Goal: Check status: Check status

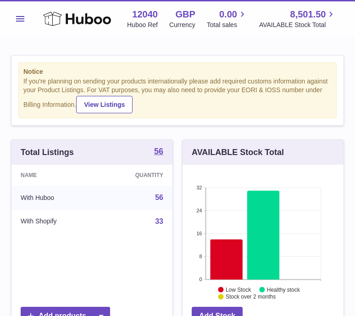
click at [19, 20] on span "Menu" at bounding box center [20, 19] width 8 height 6
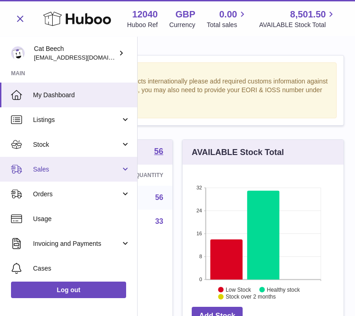
click at [73, 165] on span "Sales" at bounding box center [77, 169] width 88 height 9
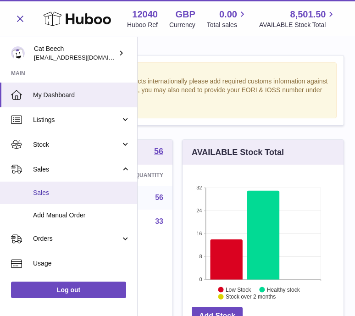
click at [61, 196] on span "Sales" at bounding box center [81, 192] width 97 height 9
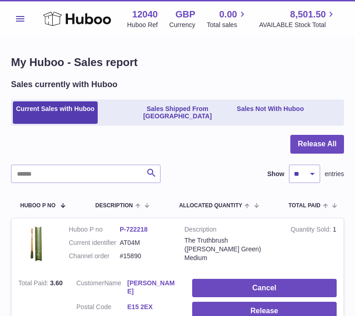
scroll to position [3, 0]
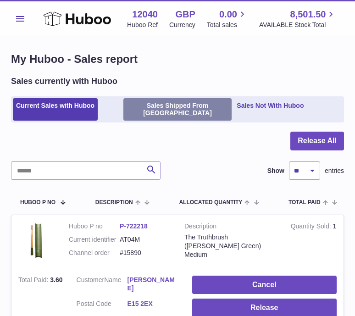
click at [188, 105] on link "Sales Shipped From Huboo" at bounding box center [177, 109] width 109 height 23
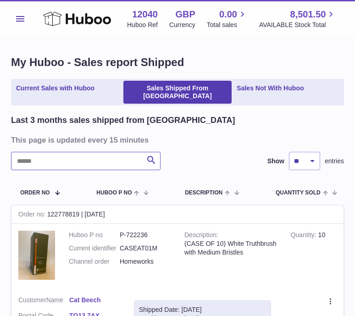
click at [85, 154] on input "text" at bounding box center [85, 161] width 149 height 18
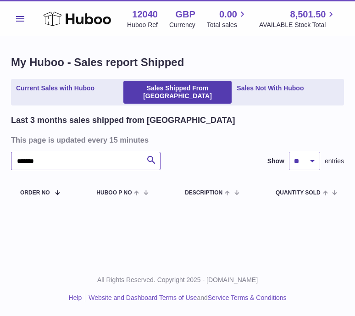
drag, startPoint x: 57, startPoint y: 152, endPoint x: -10, endPoint y: 149, distance: 67.0
click at [0, 149] on html ".st0{fill:#141414;}" at bounding box center [177, 158] width 355 height 316
type input "****"
drag, startPoint x: 46, startPoint y: 153, endPoint x: 3, endPoint y: 150, distance: 43.2
click at [3, 150] on div "My Huboo - Sales report Shipped Current Sales with Huboo Sales Shipped From Hub…" at bounding box center [177, 130] width 355 height 187
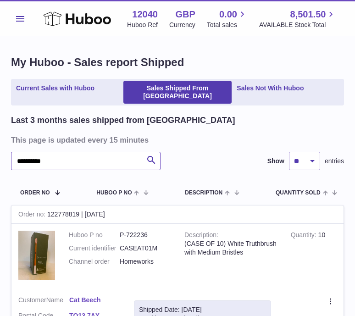
type input "**********"
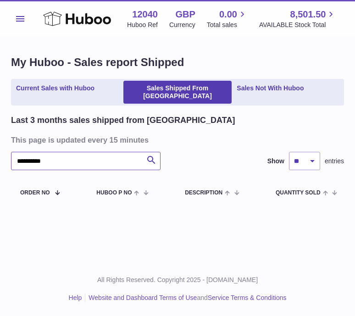
drag, startPoint x: 65, startPoint y: 158, endPoint x: -10, endPoint y: 157, distance: 75.2
click at [0, 157] on html ".st0{fill:#141414;}" at bounding box center [177, 158] width 355 height 316
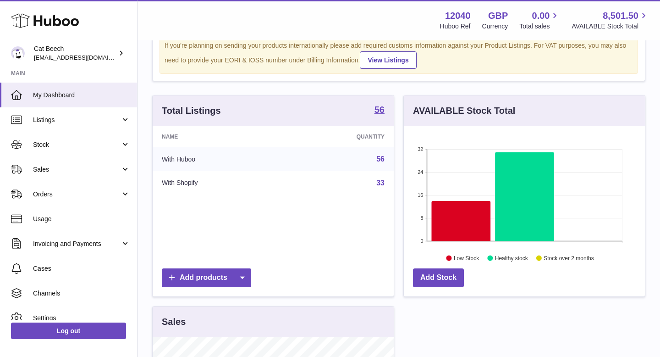
scroll to position [69, 0]
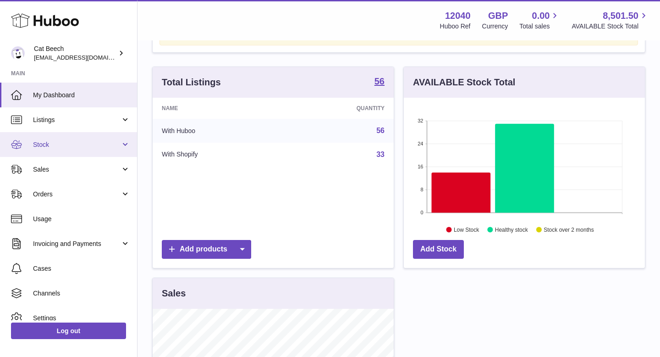
click at [65, 144] on span "Stock" at bounding box center [77, 144] width 88 height 9
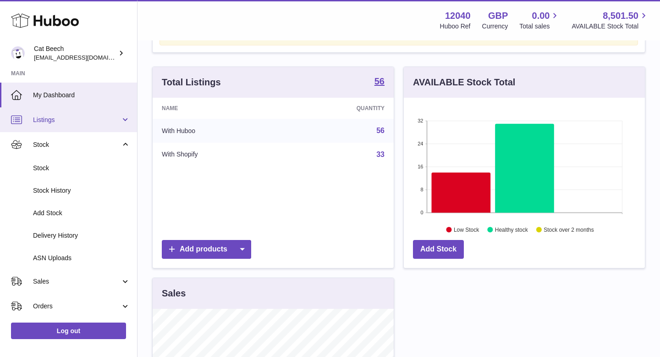
click at [68, 121] on span "Listings" at bounding box center [77, 120] width 88 height 9
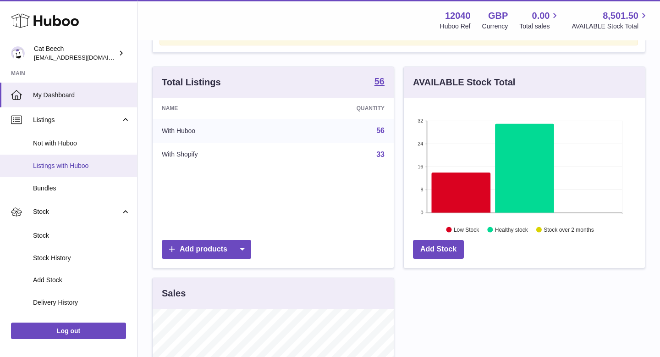
click at [72, 169] on span "Listings with Huboo" at bounding box center [81, 165] width 97 height 9
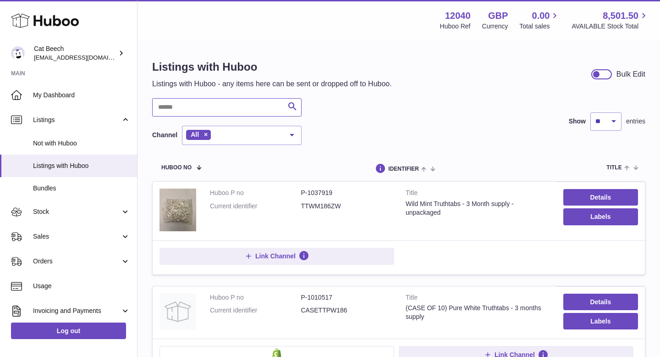
click at [198, 110] on input "text" at bounding box center [226, 107] width 149 height 18
type input "*********"
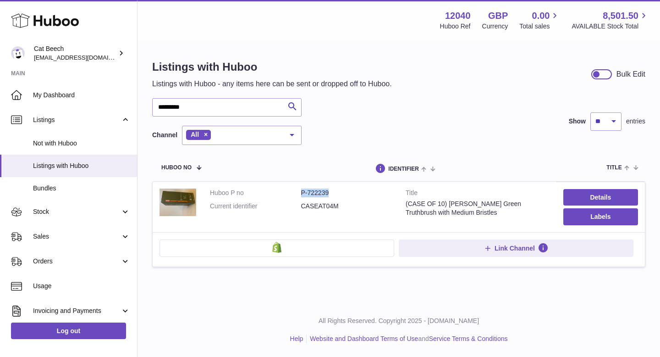
drag, startPoint x: 332, startPoint y: 193, endPoint x: 299, endPoint y: 193, distance: 32.6
click at [299, 193] on dl "Huboo P no P-722239 Current identifier CASEAT04M" at bounding box center [301, 201] width 182 height 27
copy dl "P-722239"
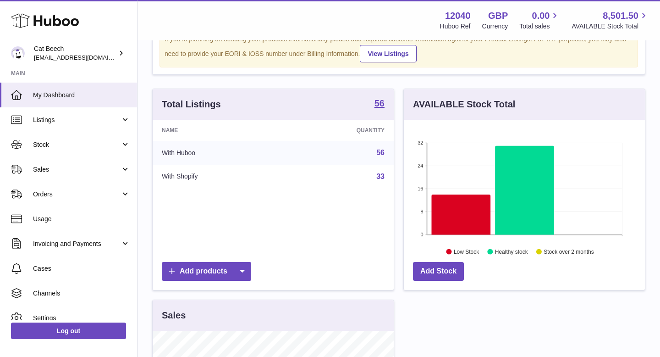
scroll to position [62, 0]
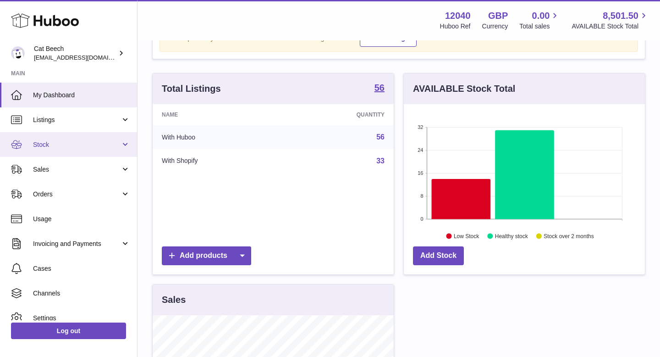
click at [88, 147] on span "Stock" at bounding box center [77, 144] width 88 height 9
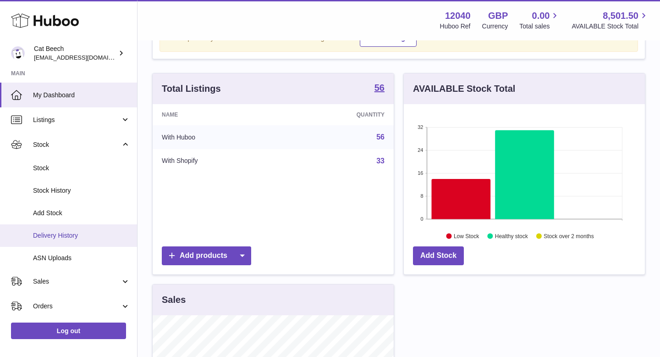
click at [72, 228] on link "Delivery History" at bounding box center [68, 235] width 137 height 22
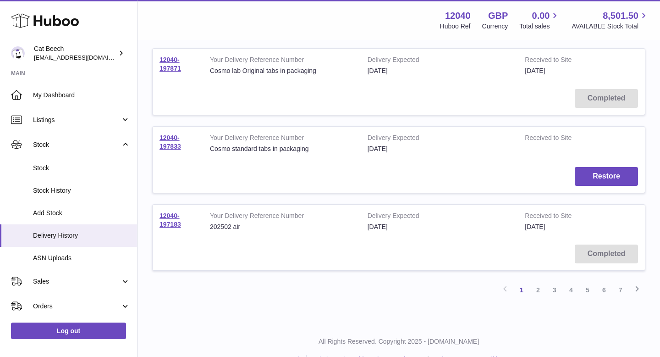
scroll to position [683, 0]
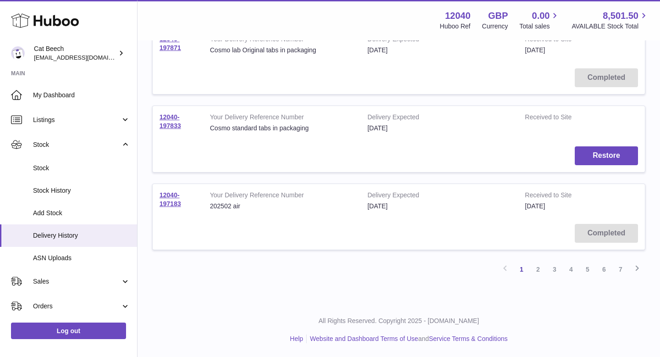
click at [173, 199] on td "12040-197183" at bounding box center [178, 200] width 50 height 33
click at [174, 202] on link "12040-197183" at bounding box center [171, 199] width 22 height 16
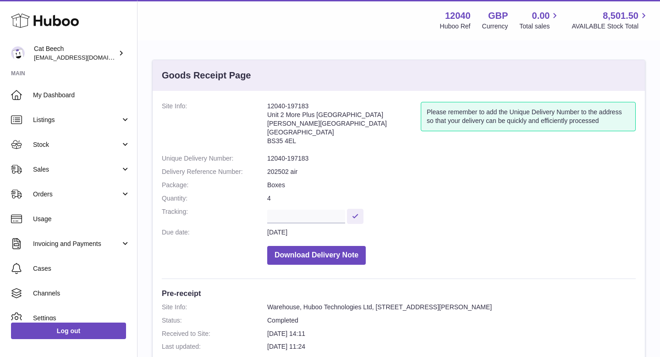
drag, startPoint x: 312, startPoint y: 105, endPoint x: 265, endPoint y: 103, distance: 46.8
click at [265, 103] on dl "Site Info: 12040-197183 Unit [GEOGRAPHIC_DATA][STREET_ADDRESS][PERSON_NAME] Ple…" at bounding box center [399, 185] width 474 height 167
drag, startPoint x: 319, startPoint y: 157, endPoint x: 268, endPoint y: 156, distance: 50.4
click at [268, 156] on dd "12040-197183" at bounding box center [451, 158] width 369 height 9
copy dd "12040-197183"
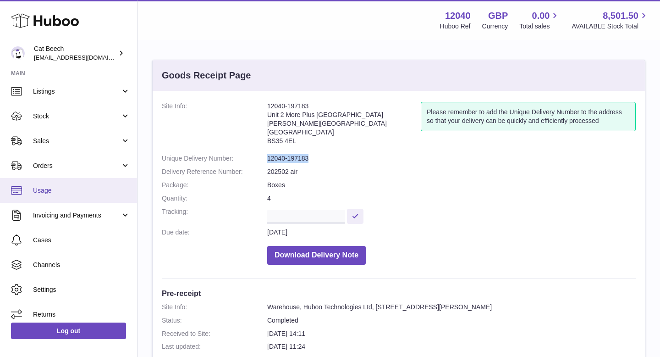
scroll to position [35, 0]
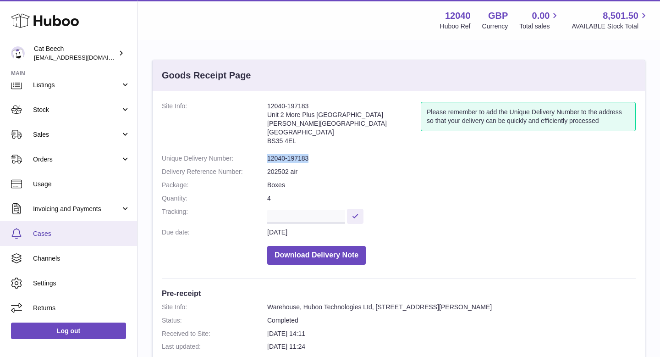
click at [62, 231] on span "Cases" at bounding box center [81, 233] width 97 height 9
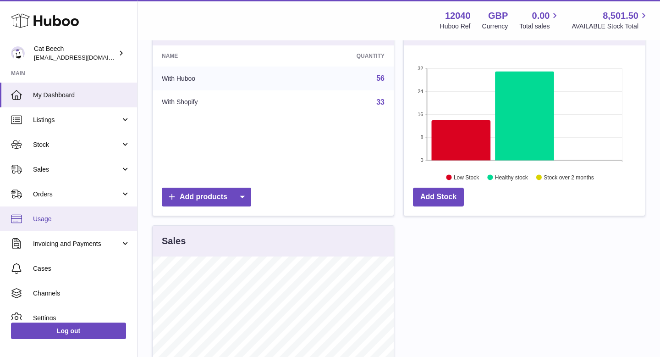
scroll to position [164, 0]
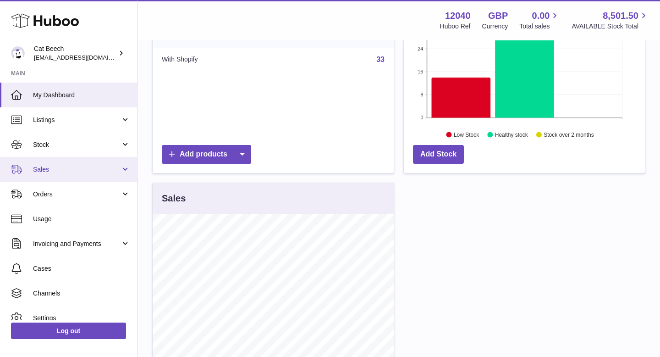
click at [81, 166] on span "Sales" at bounding box center [77, 169] width 88 height 9
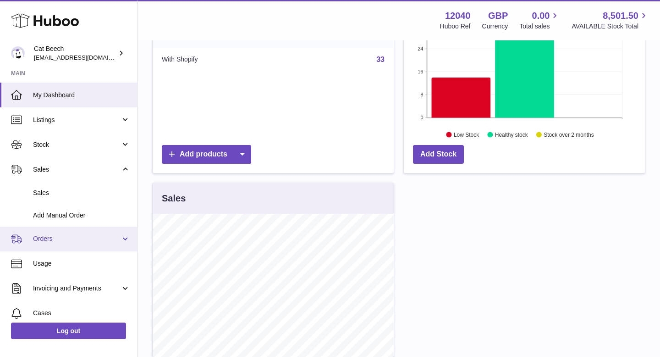
scroll to position [80, 0]
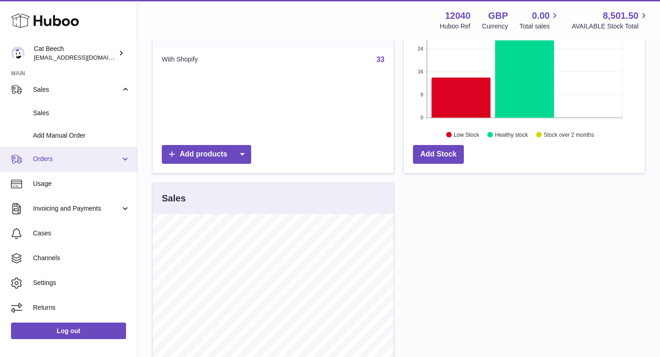
click at [66, 235] on span "Cases" at bounding box center [81, 233] width 97 height 9
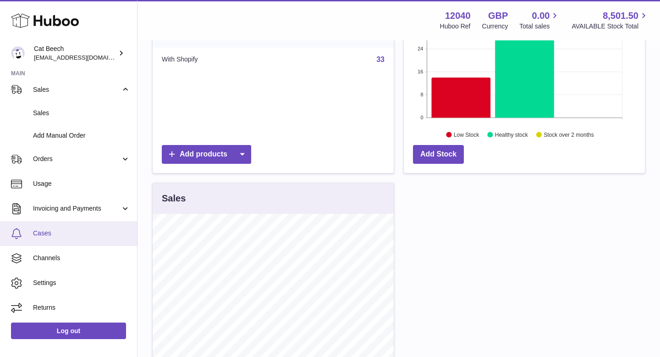
click at [67, 235] on span "Cases" at bounding box center [81, 233] width 97 height 9
click at [81, 233] on span "Cases" at bounding box center [81, 233] width 97 height 9
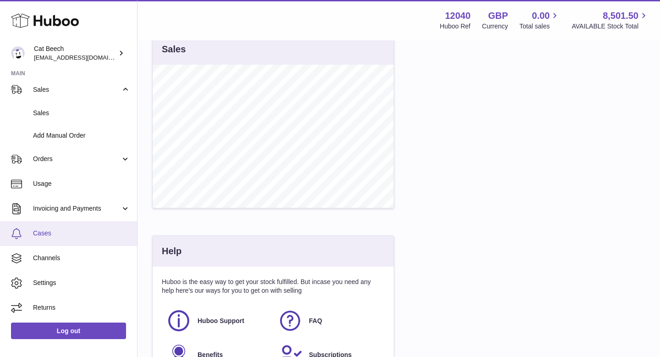
scroll to position [414, 0]
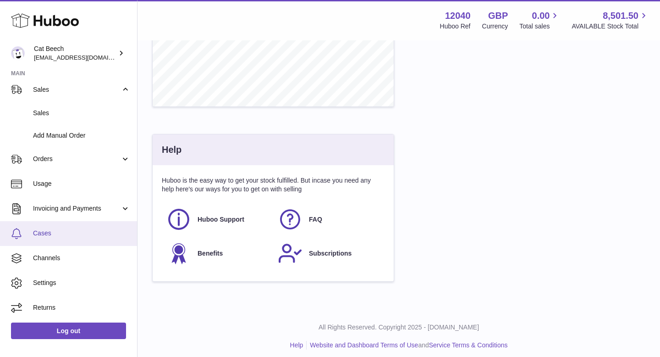
click at [58, 227] on link "Cases" at bounding box center [68, 233] width 137 height 25
